Goal: Transaction & Acquisition: Purchase product/service

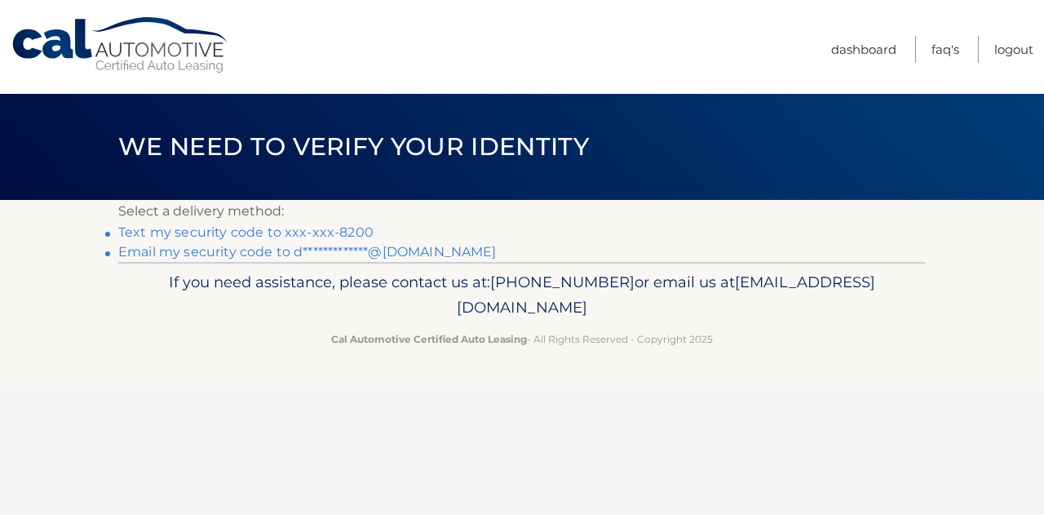
click at [343, 227] on link "Text my security code to xxx-xxx-8200" at bounding box center [245, 232] width 255 height 16
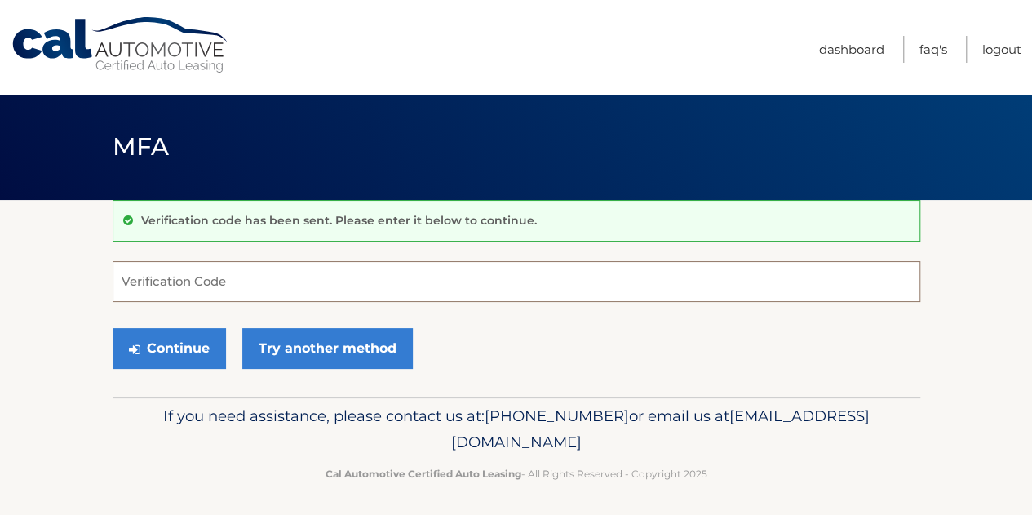
click at [295, 281] on input "Verification Code" at bounding box center [517, 281] width 808 height 41
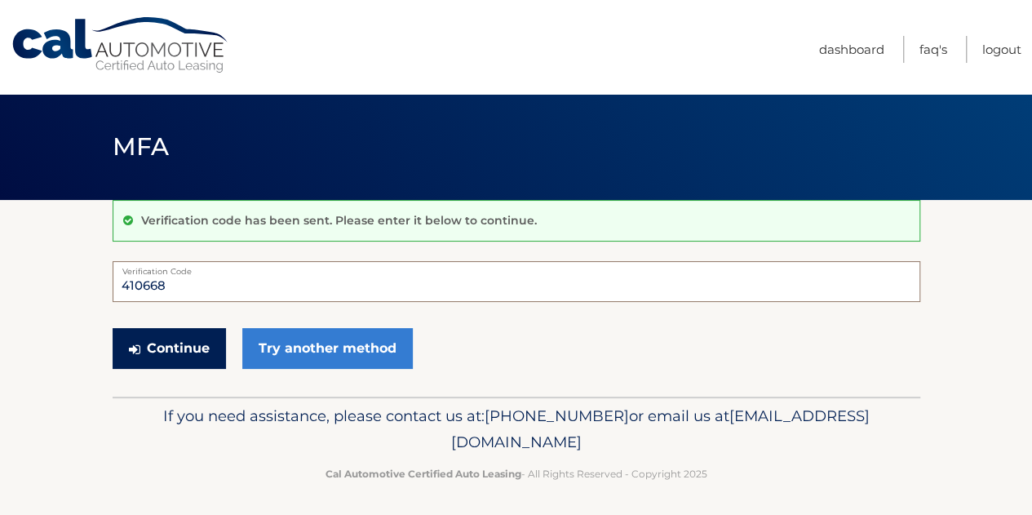
type input "410668"
click at [210, 353] on button "Continue" at bounding box center [169, 348] width 113 height 41
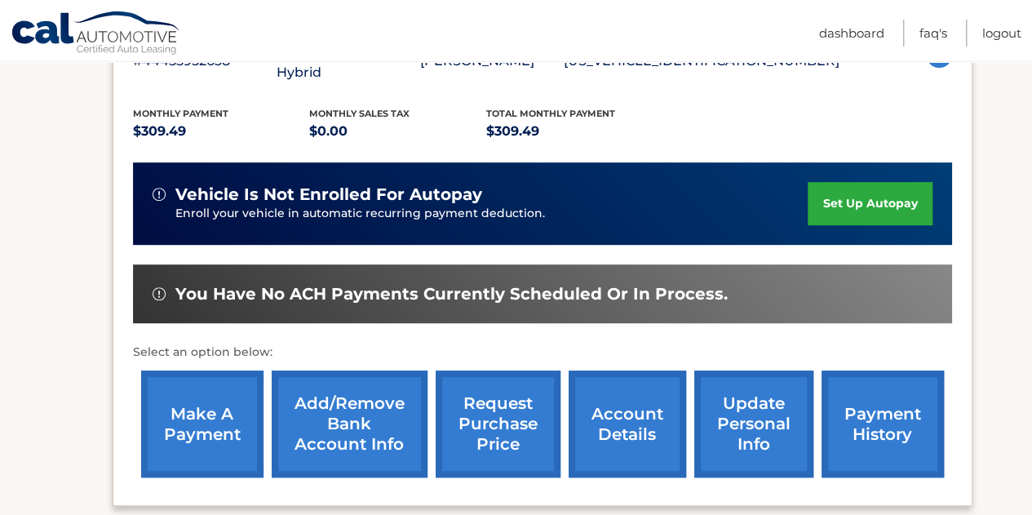
scroll to position [335, 0]
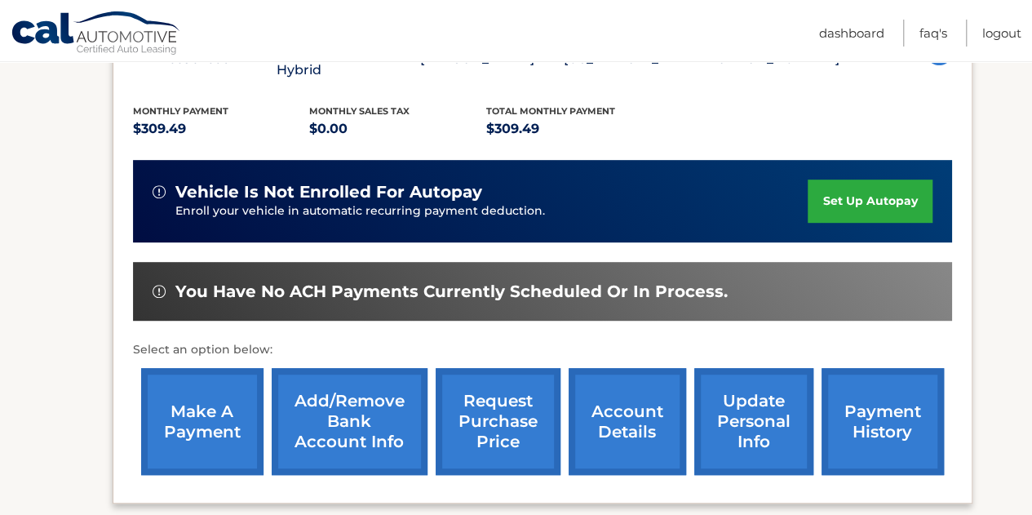
click at [215, 397] on link "make a payment" at bounding box center [202, 421] width 122 height 107
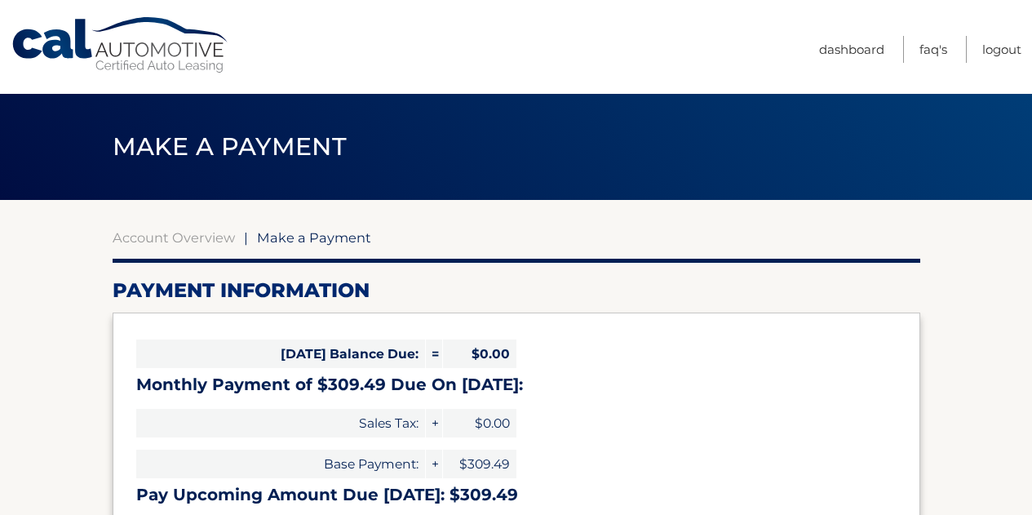
select select "MmVlMTFkNDItOGFiMy00MzAyLThhZGItMmNmYmVmM2U0MTM5"
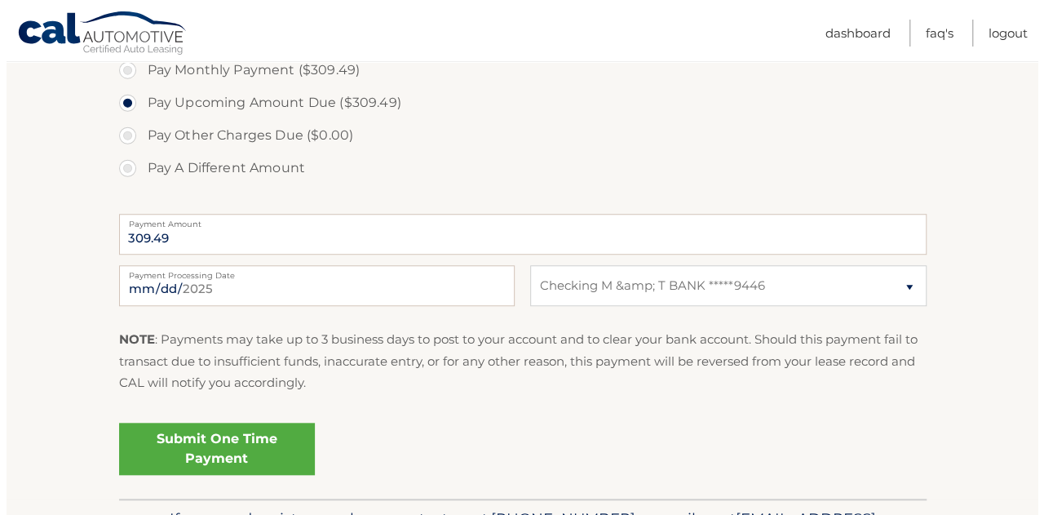
scroll to position [546, 0]
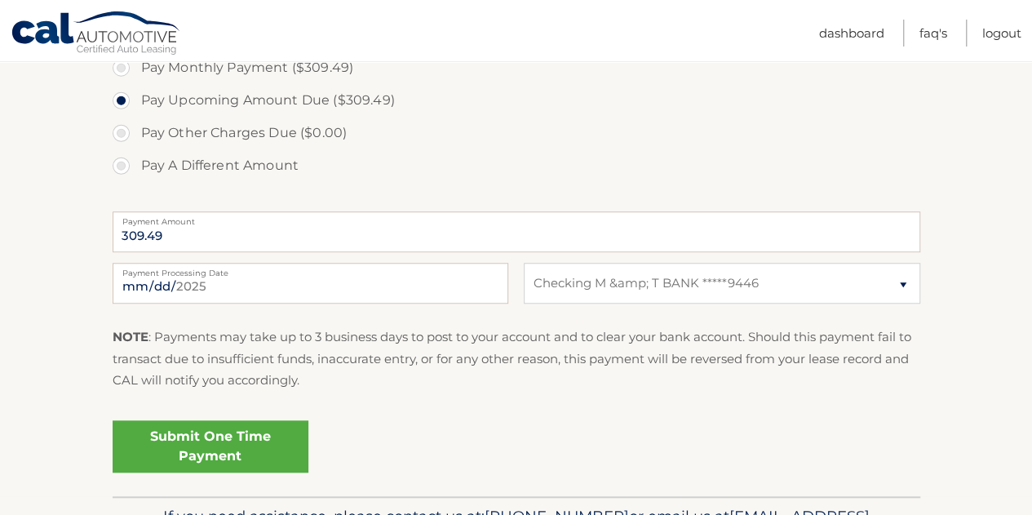
click at [259, 442] on link "Submit One Time Payment" at bounding box center [211, 446] width 196 height 52
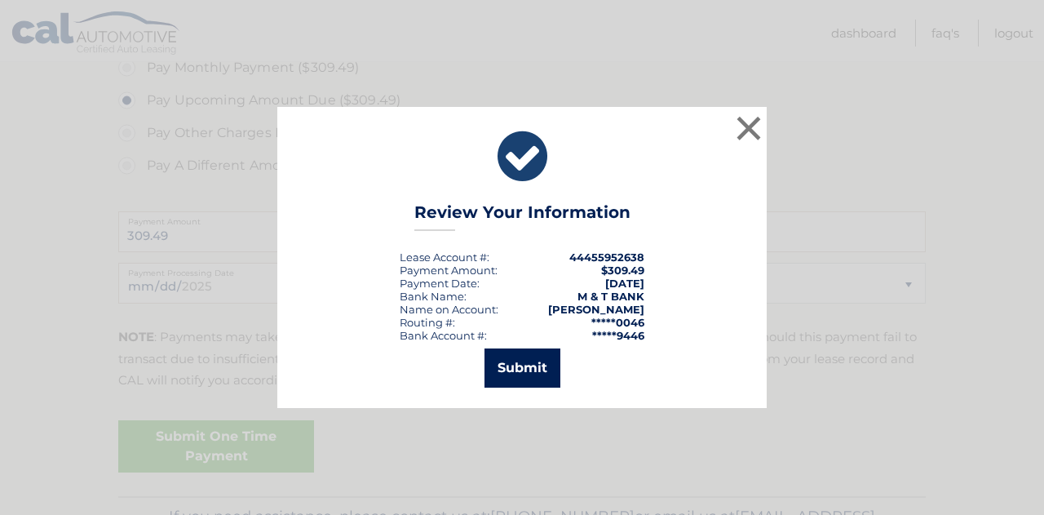
click at [523, 361] on button "Submit" at bounding box center [523, 367] width 76 height 39
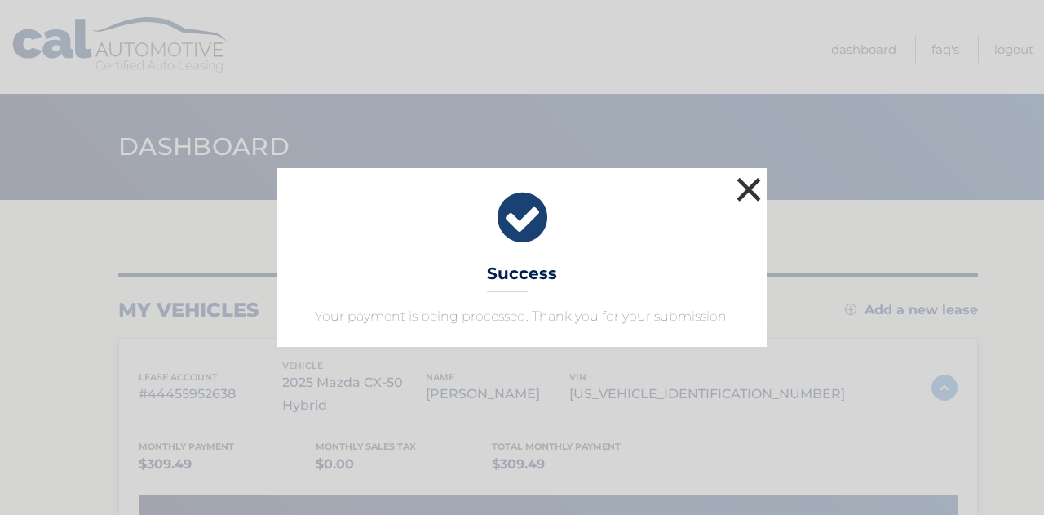
click at [749, 184] on button "×" at bounding box center [749, 189] width 33 height 33
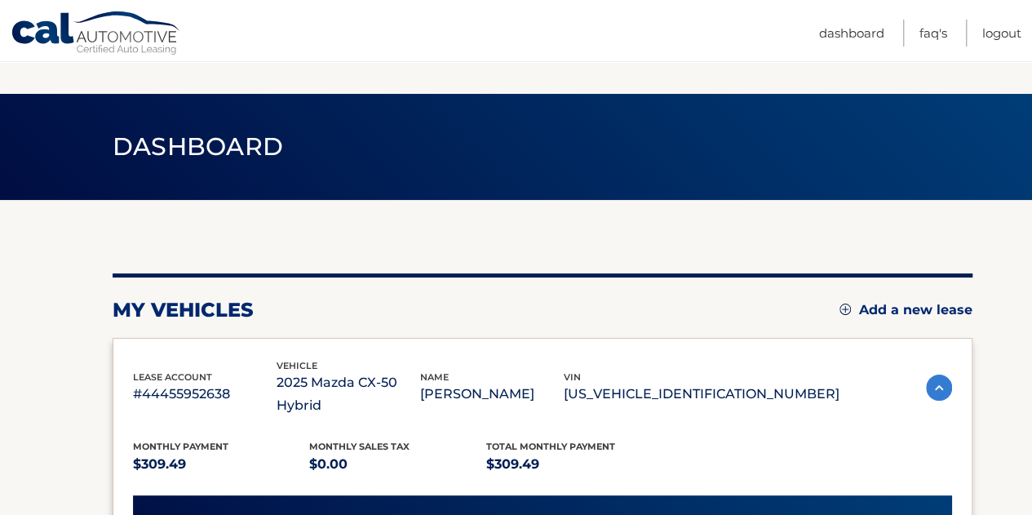
scroll to position [182, 0]
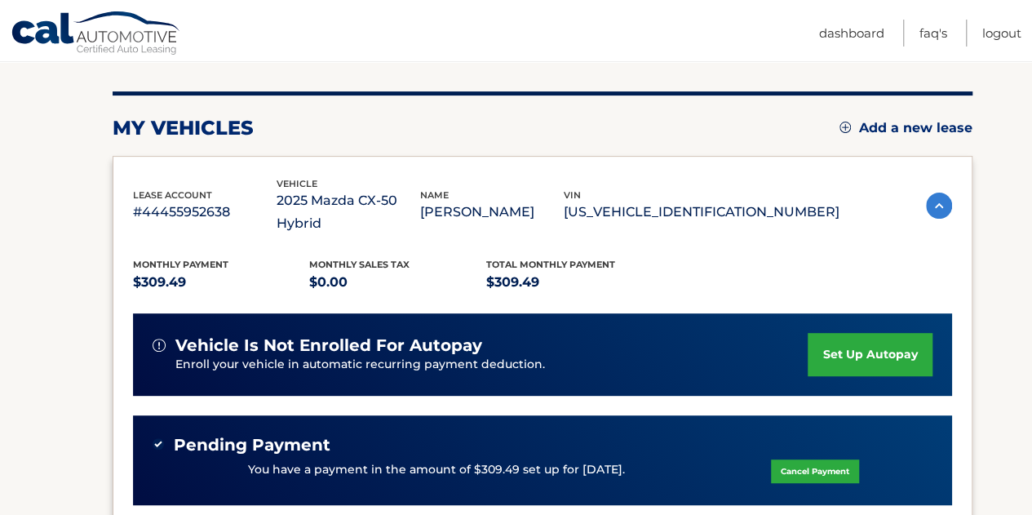
click at [837, 333] on link "set up autopay" at bounding box center [870, 354] width 124 height 43
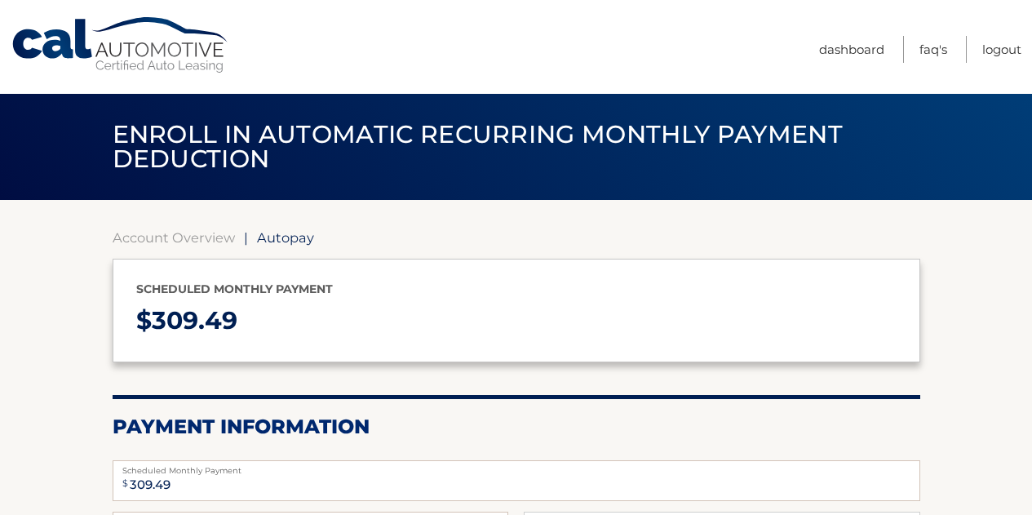
select select "MmVlMTFkNDItOGFiMy00MzAyLThhZGItMmNmYmVmM2U0MTM5"
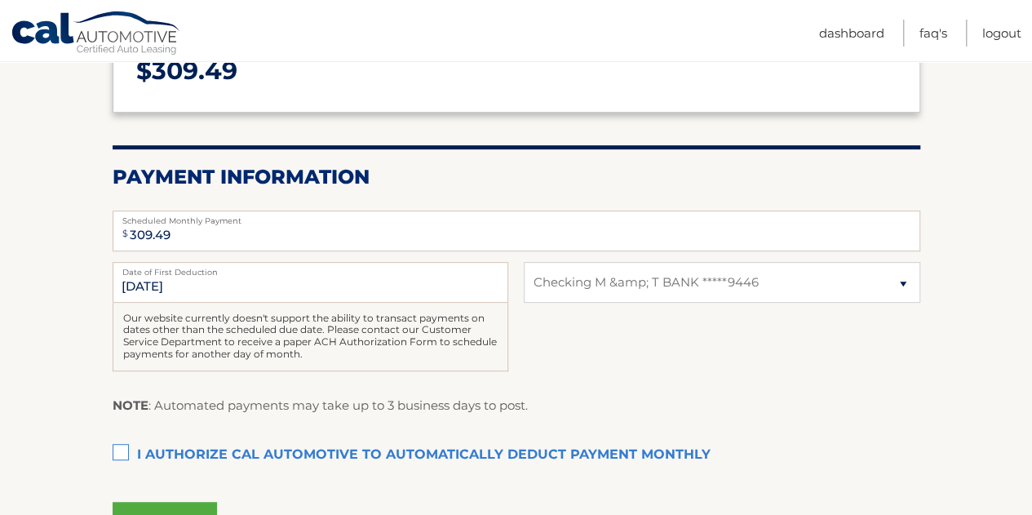
scroll to position [252, 0]
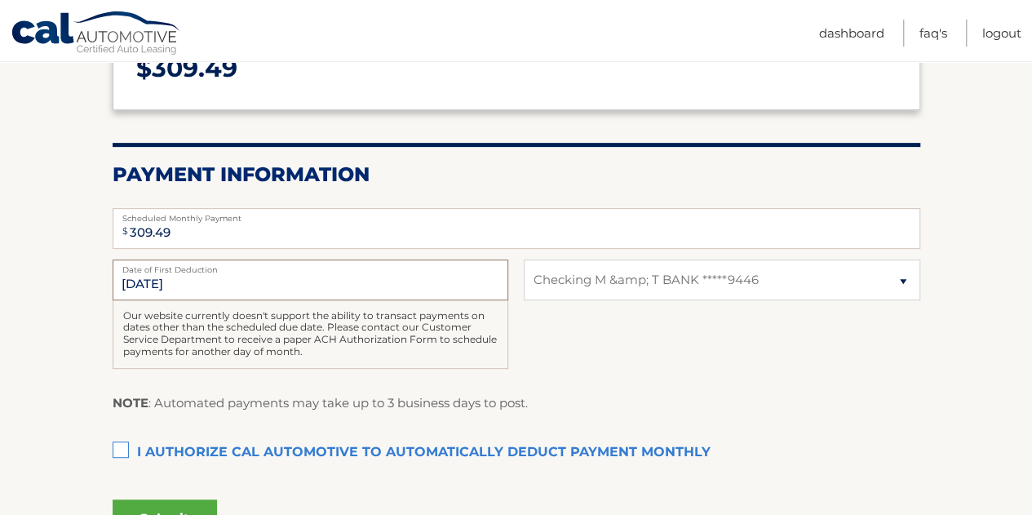
click at [377, 278] on input "8/14/2025" at bounding box center [311, 279] width 396 height 41
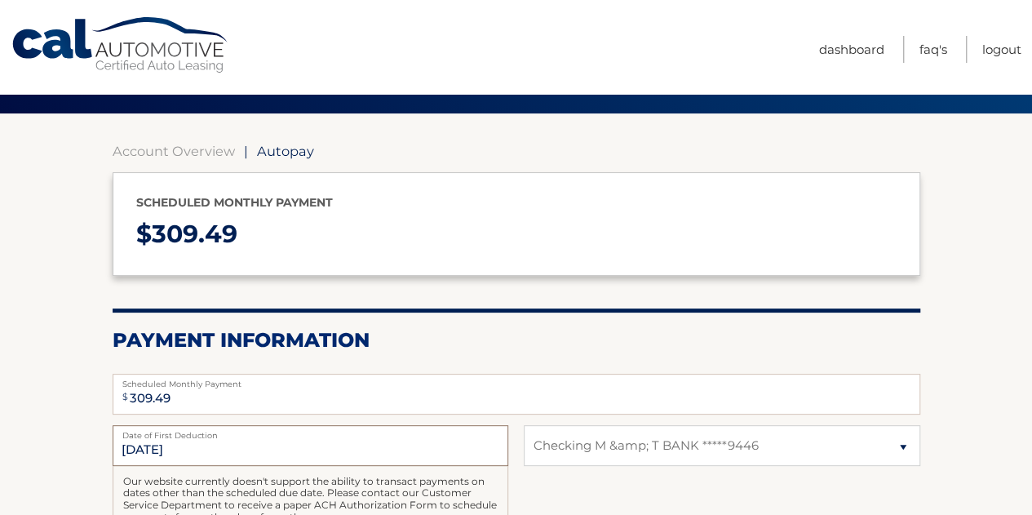
scroll to position [0, 0]
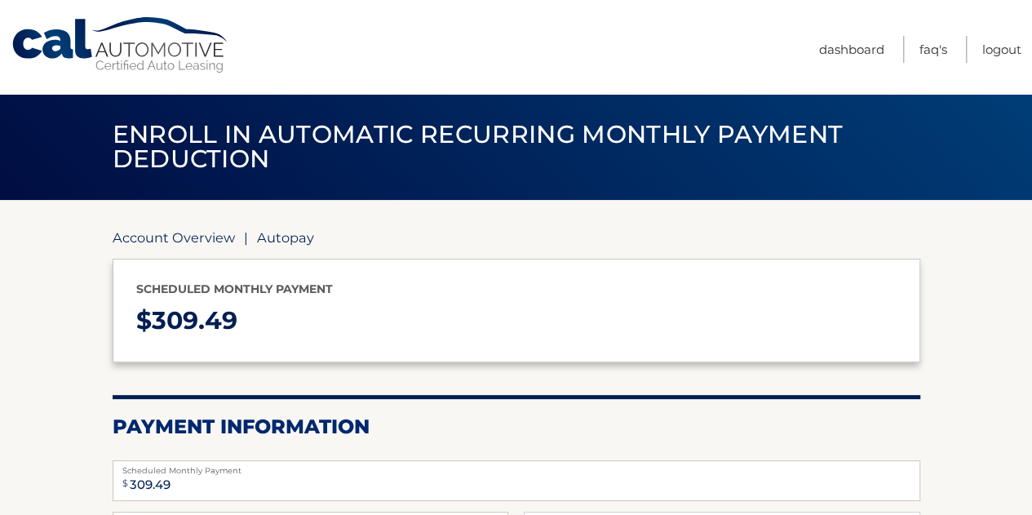
click at [215, 239] on link "Account Overview" at bounding box center [174, 237] width 122 height 16
click at [174, 236] on link "Account Overview" at bounding box center [174, 237] width 122 height 16
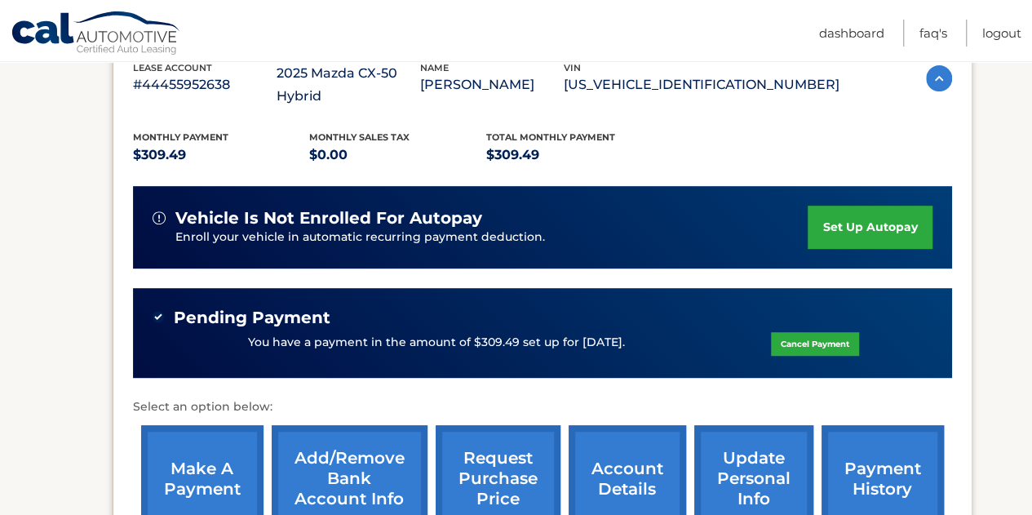
scroll to position [206, 0]
